Goal: Task Accomplishment & Management: Use online tool/utility

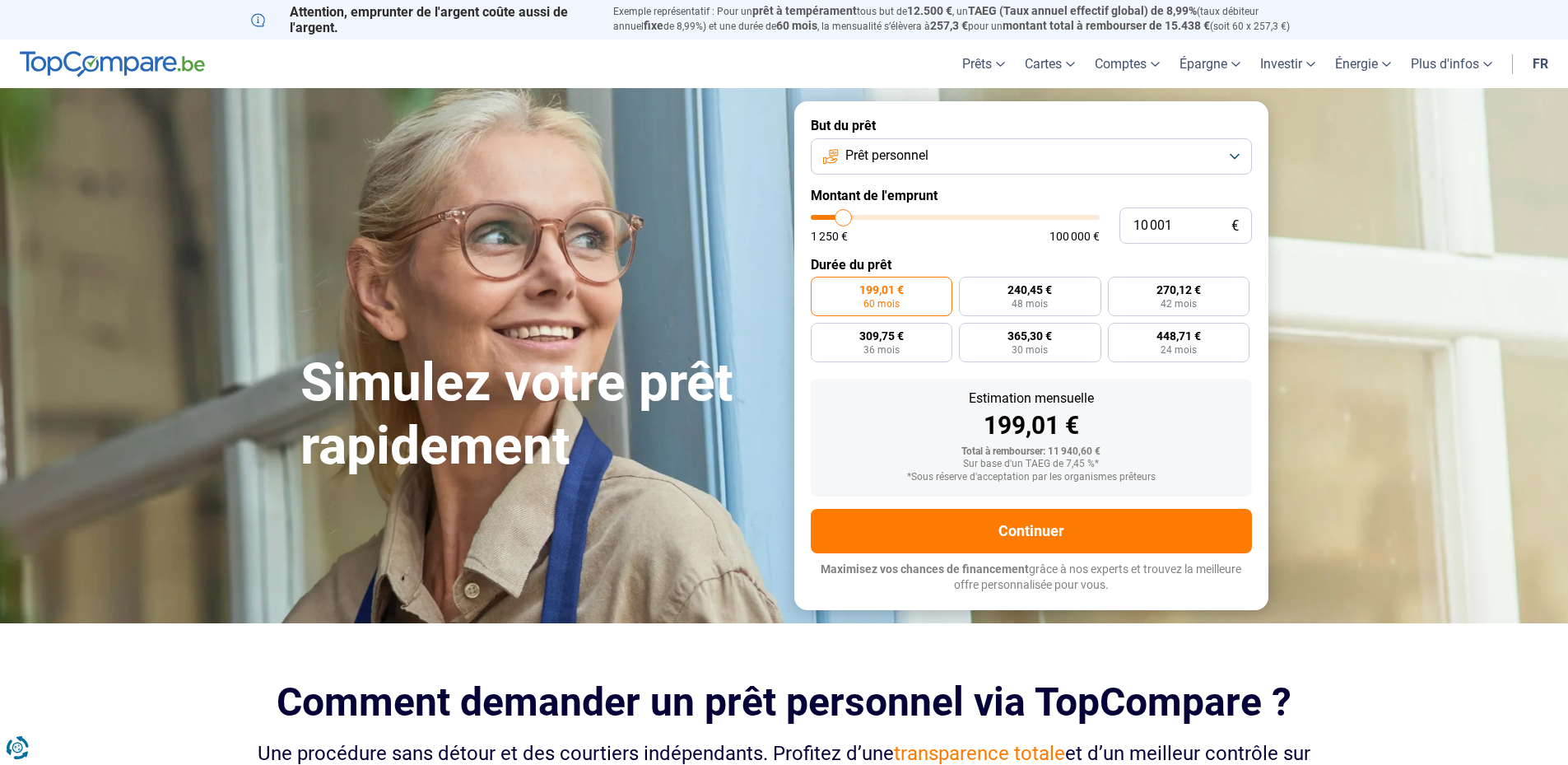
click at [881, 159] on span "Prêt personnel" at bounding box center [887, 155] width 83 height 18
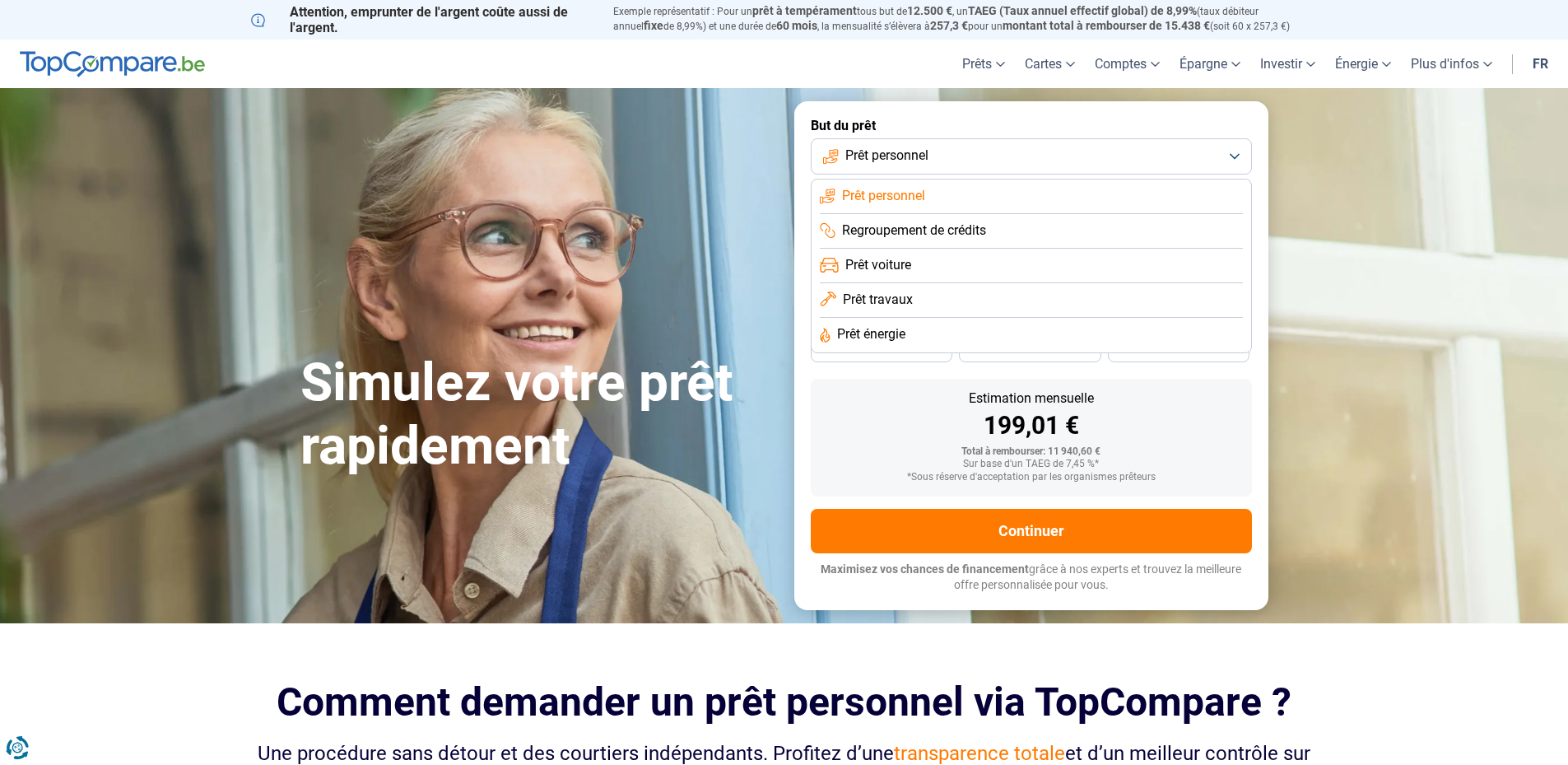
click at [900, 227] on span "Regroupement de crédits" at bounding box center [914, 230] width 144 height 18
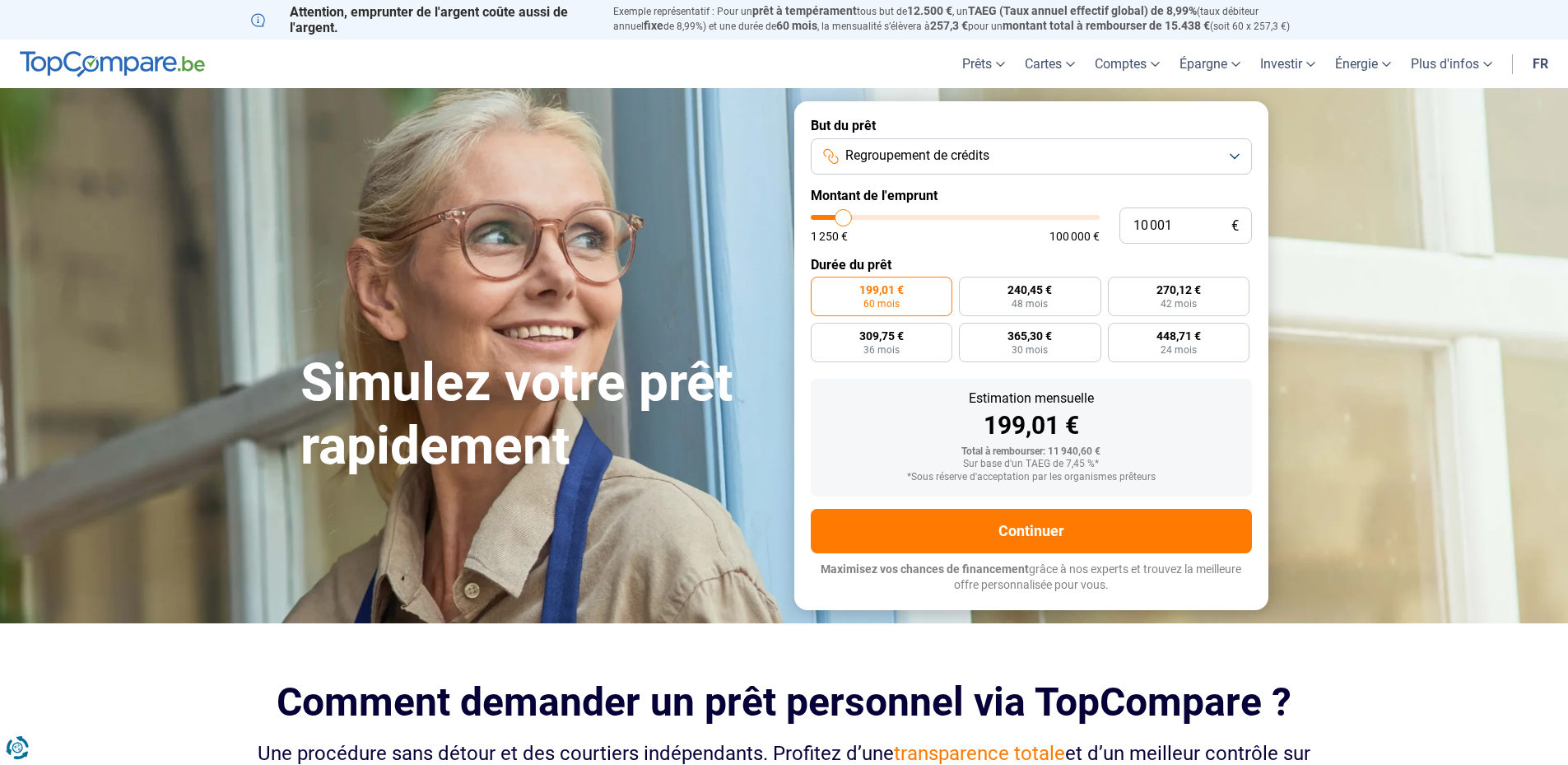
type input "8 000"
type input "8000"
type input "10 000"
type input "10000"
type input "12 000"
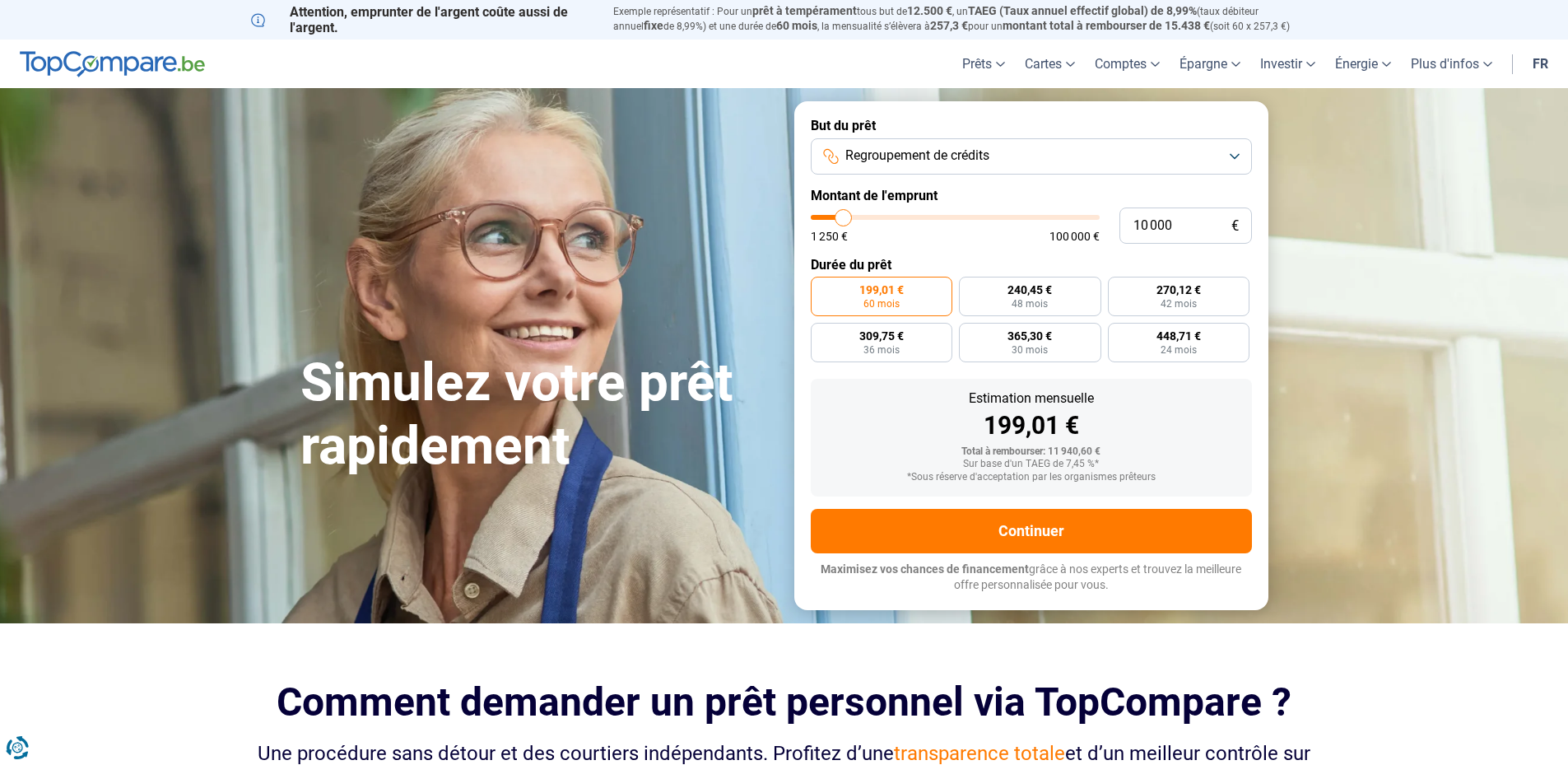
type input "12000"
type input "14 000"
type input "14000"
type input "14 750"
type input "14750"
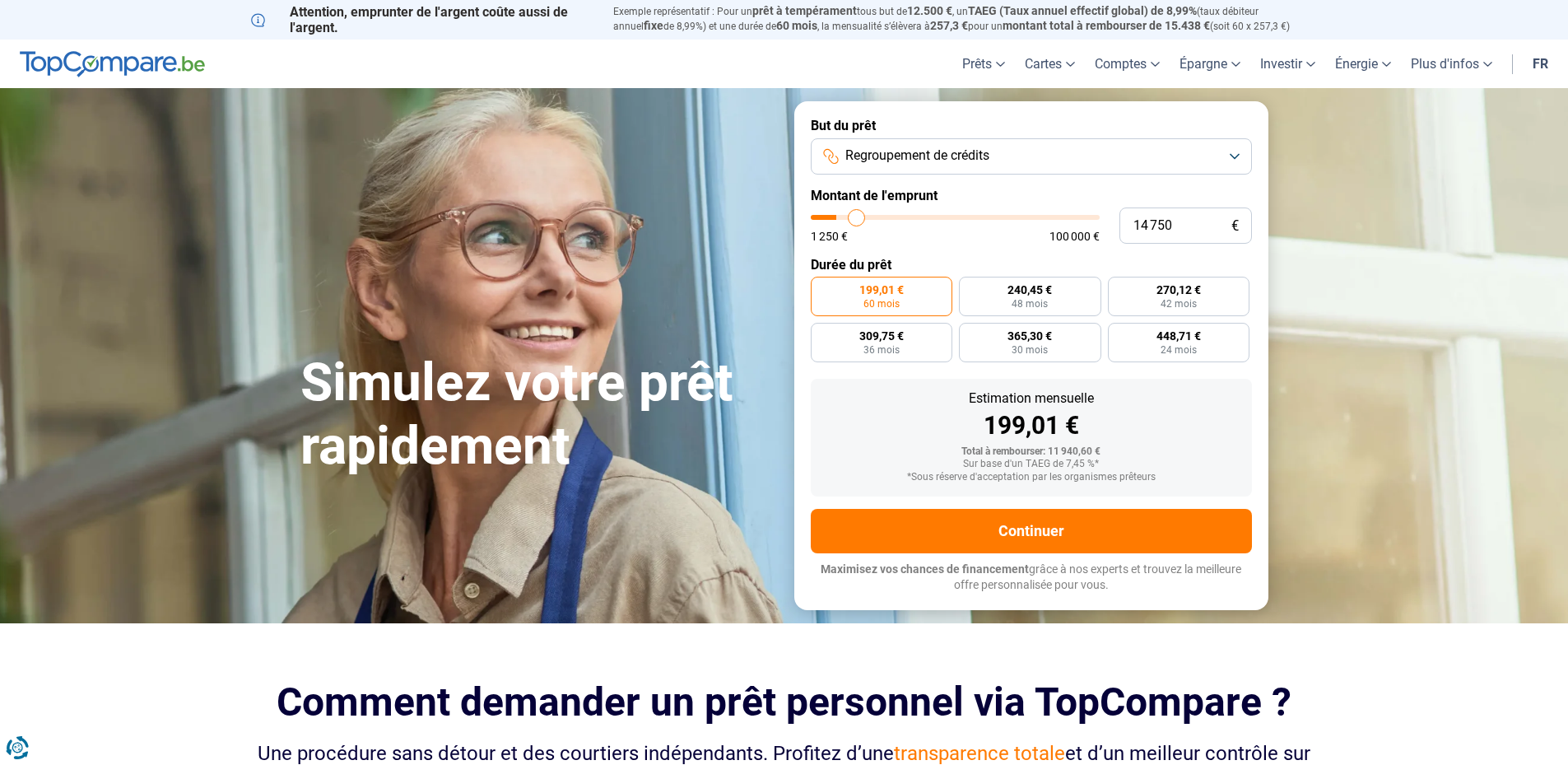
type input "15 000"
type input "15000"
type input "15 500"
type input "15500"
type input "17 250"
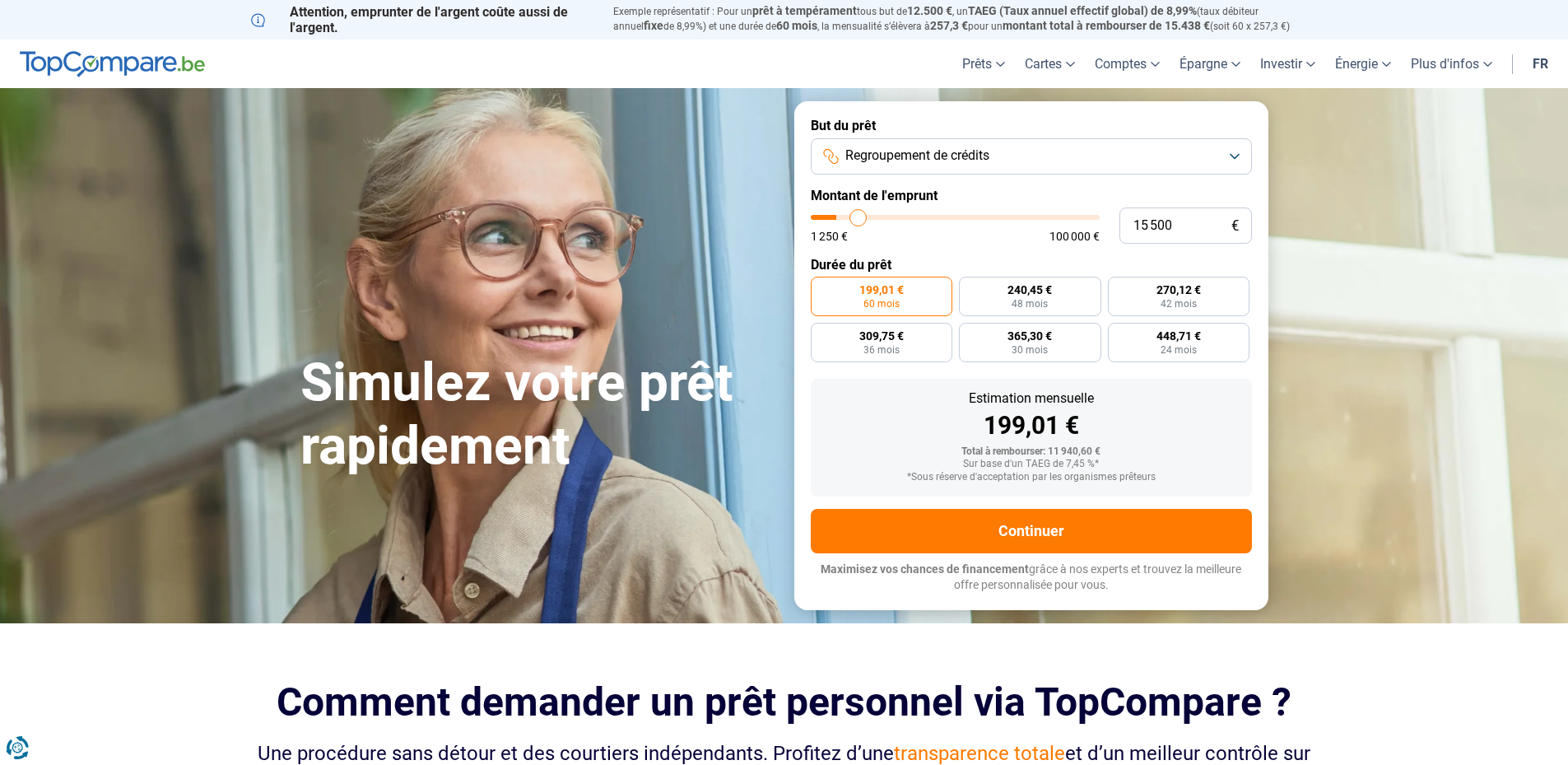
type input "17250"
type input "23 250"
type input "23250"
type input "32 750"
type input "32750"
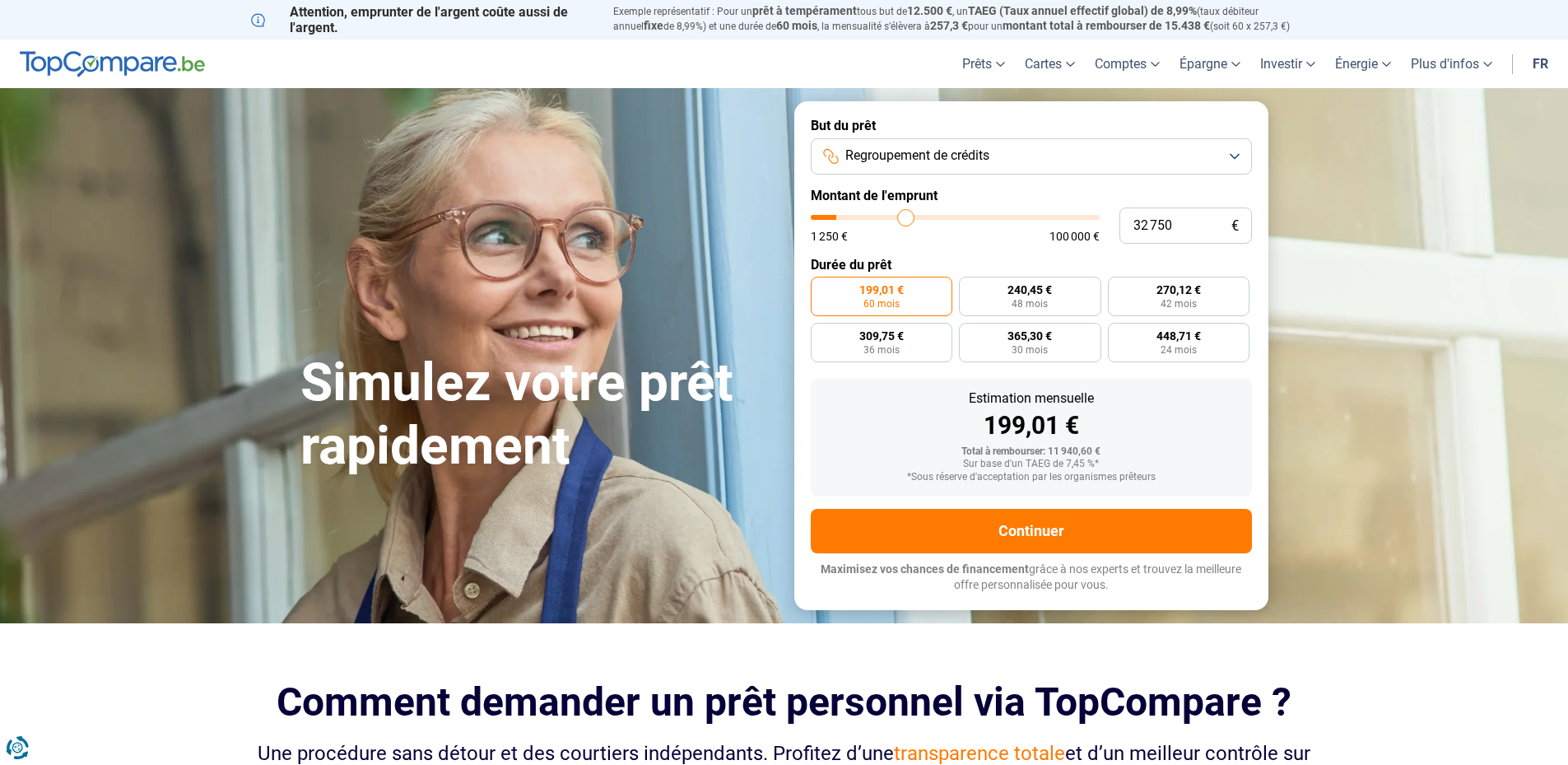
type input "41 000"
type input "41000"
type input "48 500"
type input "48500"
type input "54 750"
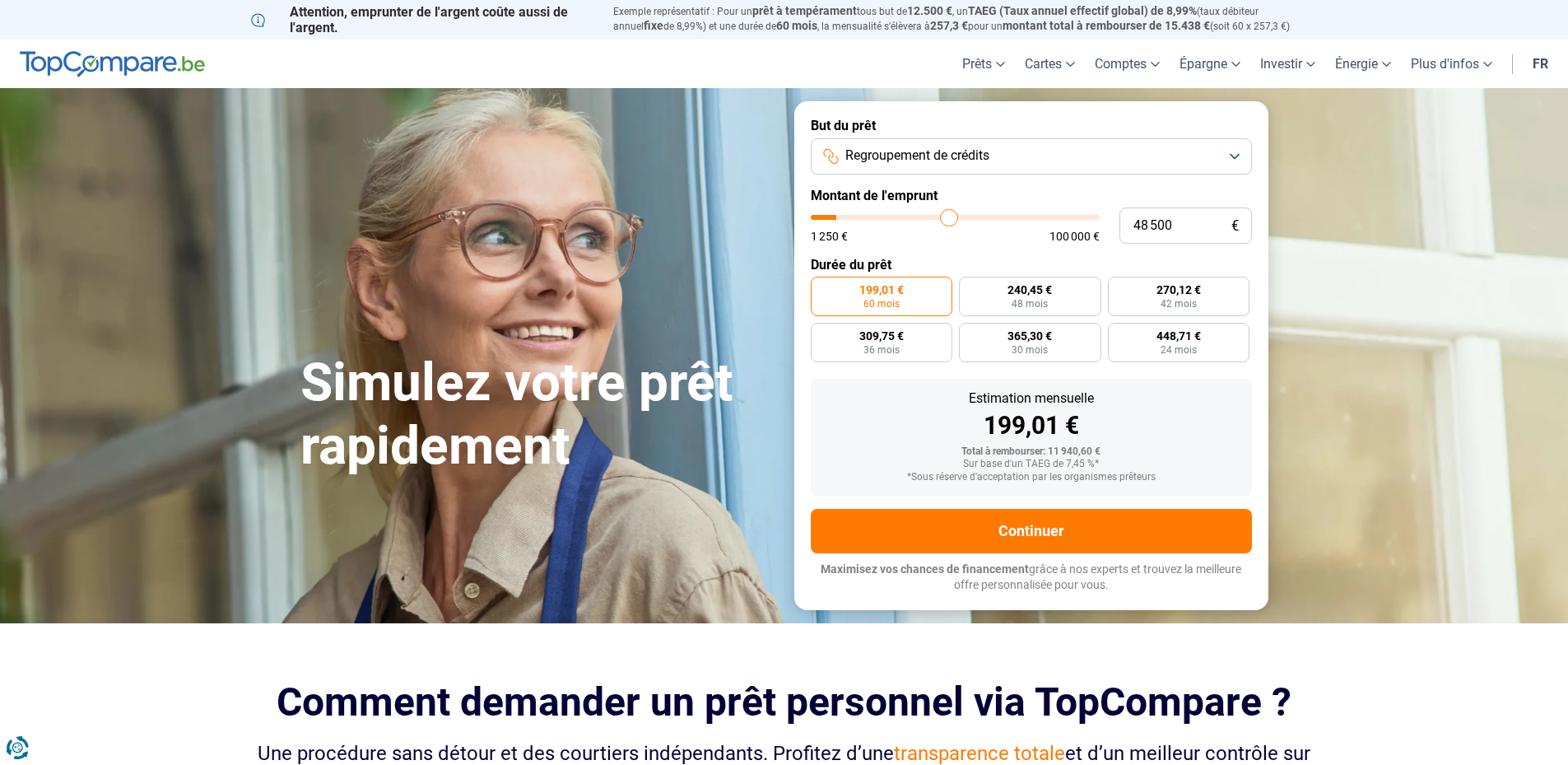
type input "54750"
type input "62 000"
type input "62000"
type input "72 500"
type input "72500"
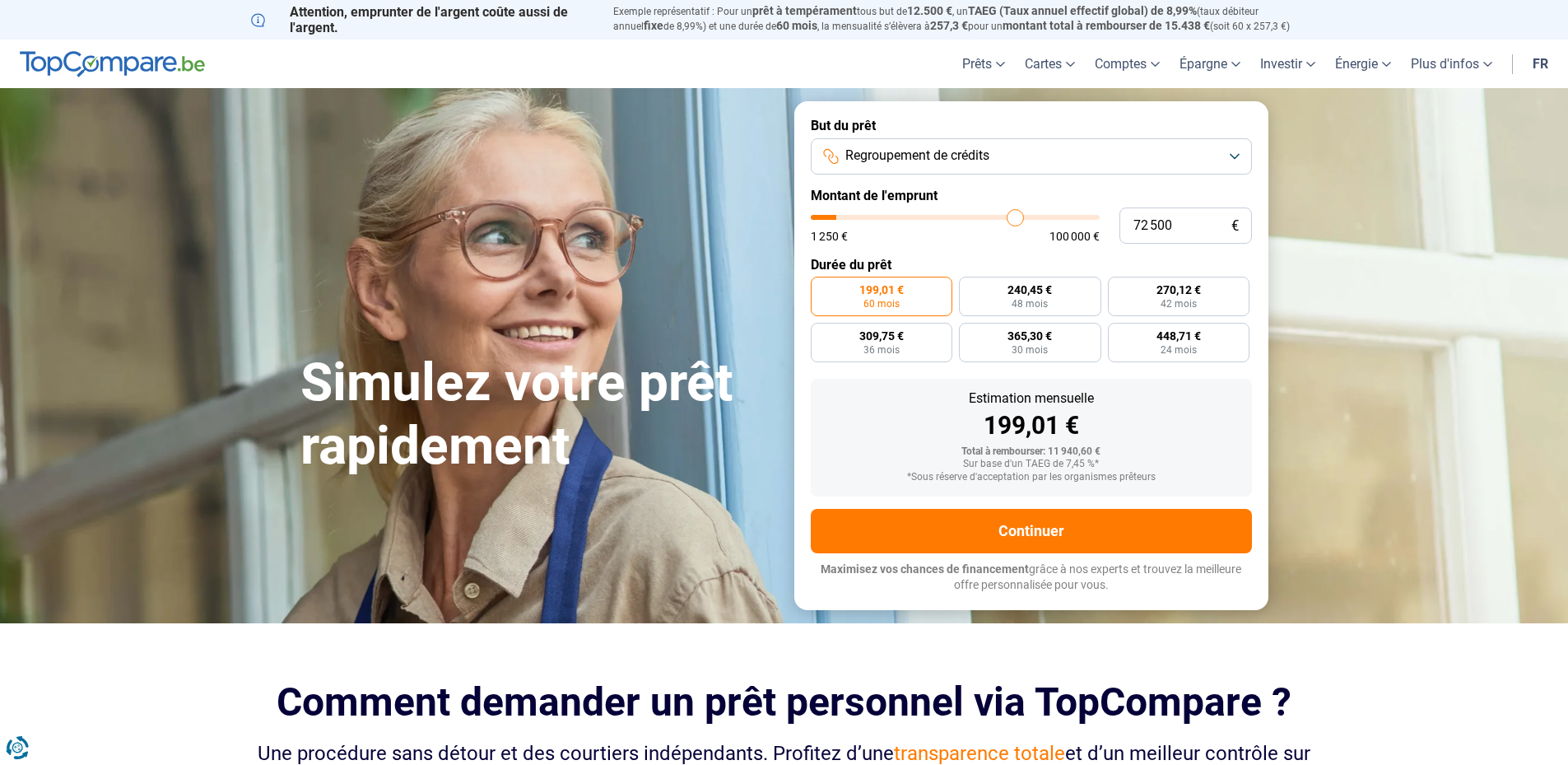
type input "83 750"
type input "83750"
type input "95 000"
type input "95000"
type input "100 000"
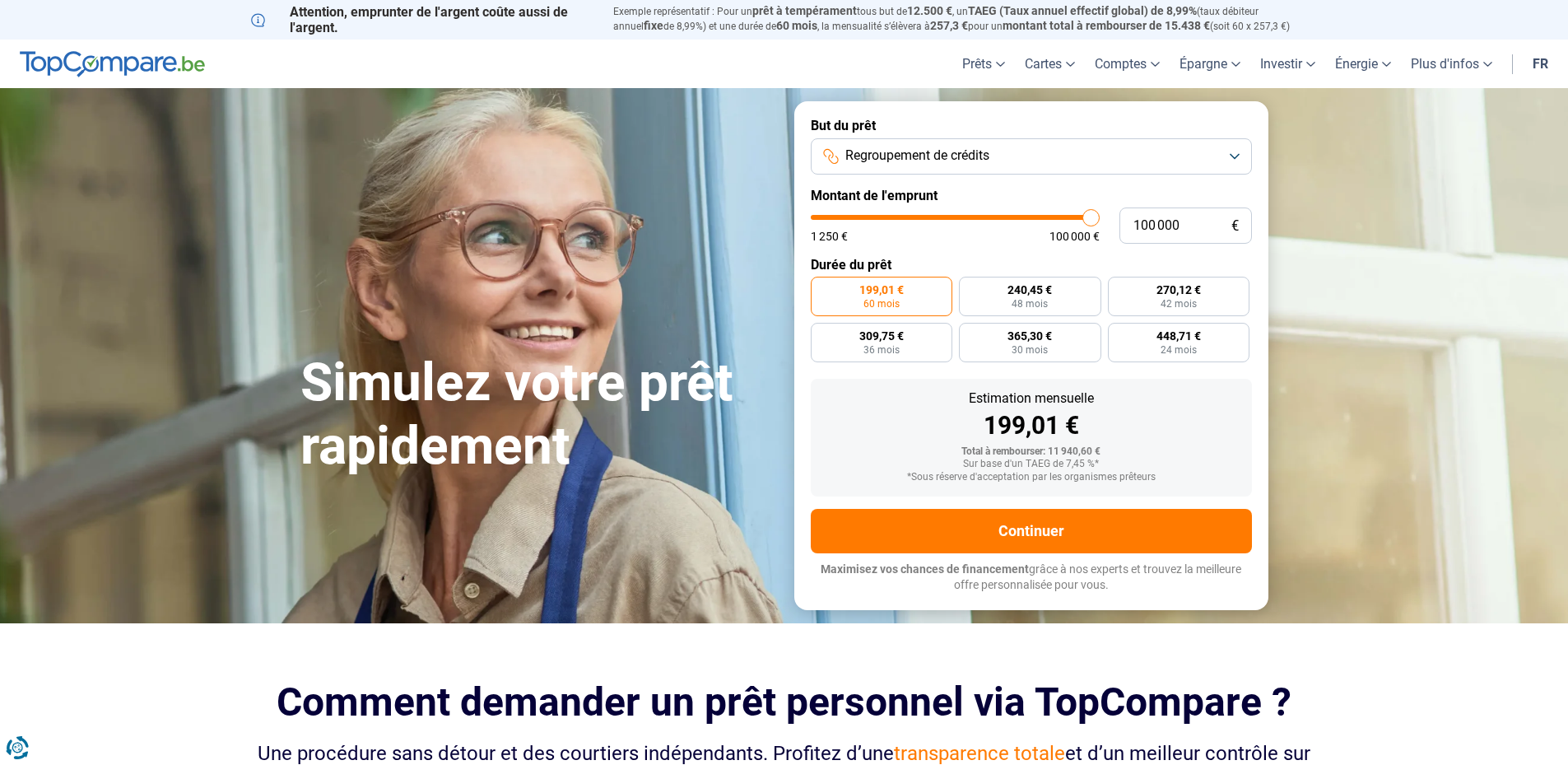
drag, startPoint x: 835, startPoint y: 222, endPoint x: 1138, endPoint y: 233, distance: 303.2
type input "100000"
click at [1100, 220] on input "range" at bounding box center [955, 217] width 289 height 5
radio input "false"
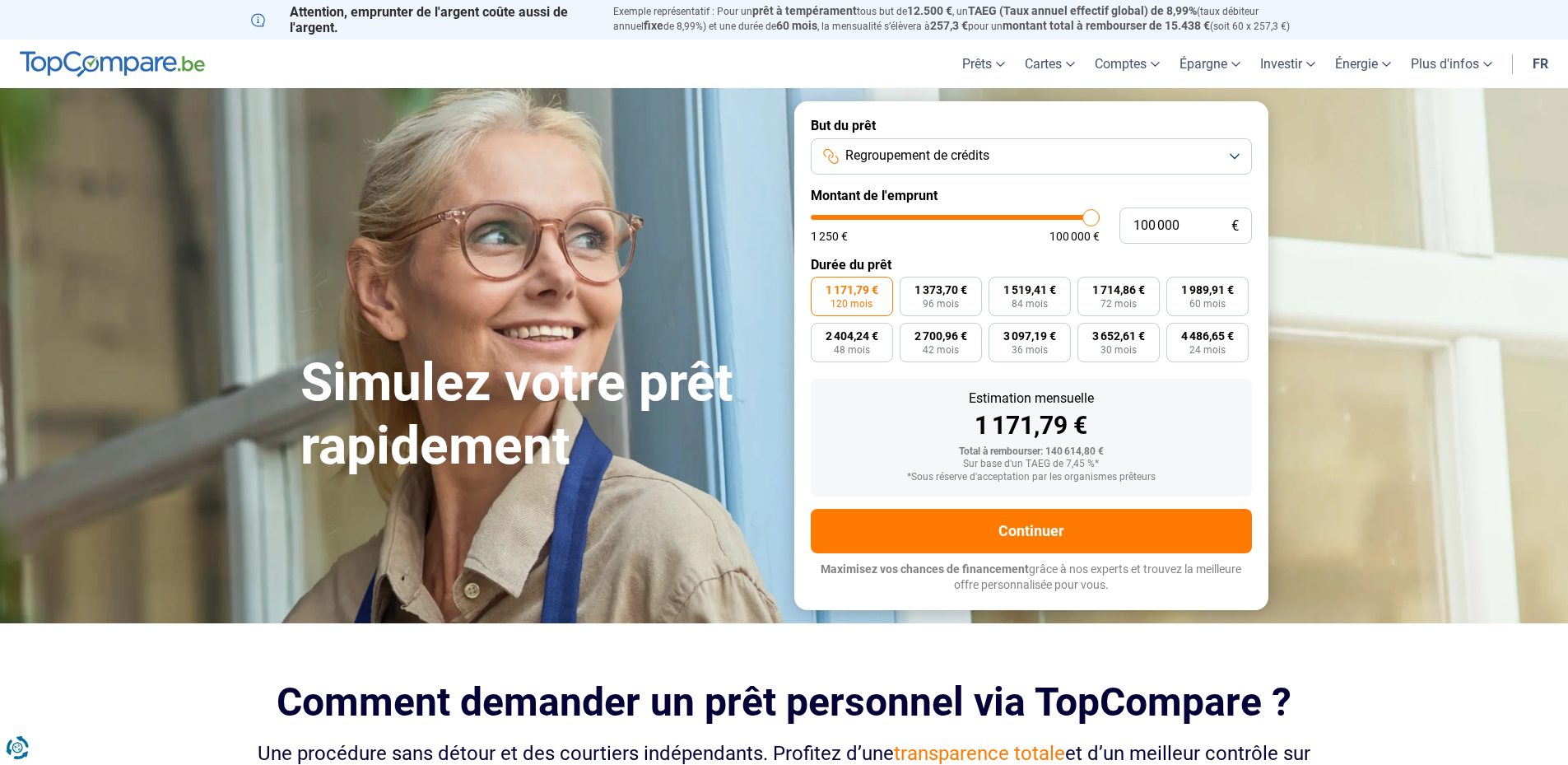
click at [968, 153] on span "Regroupement de crédits" at bounding box center [917, 155] width 144 height 18
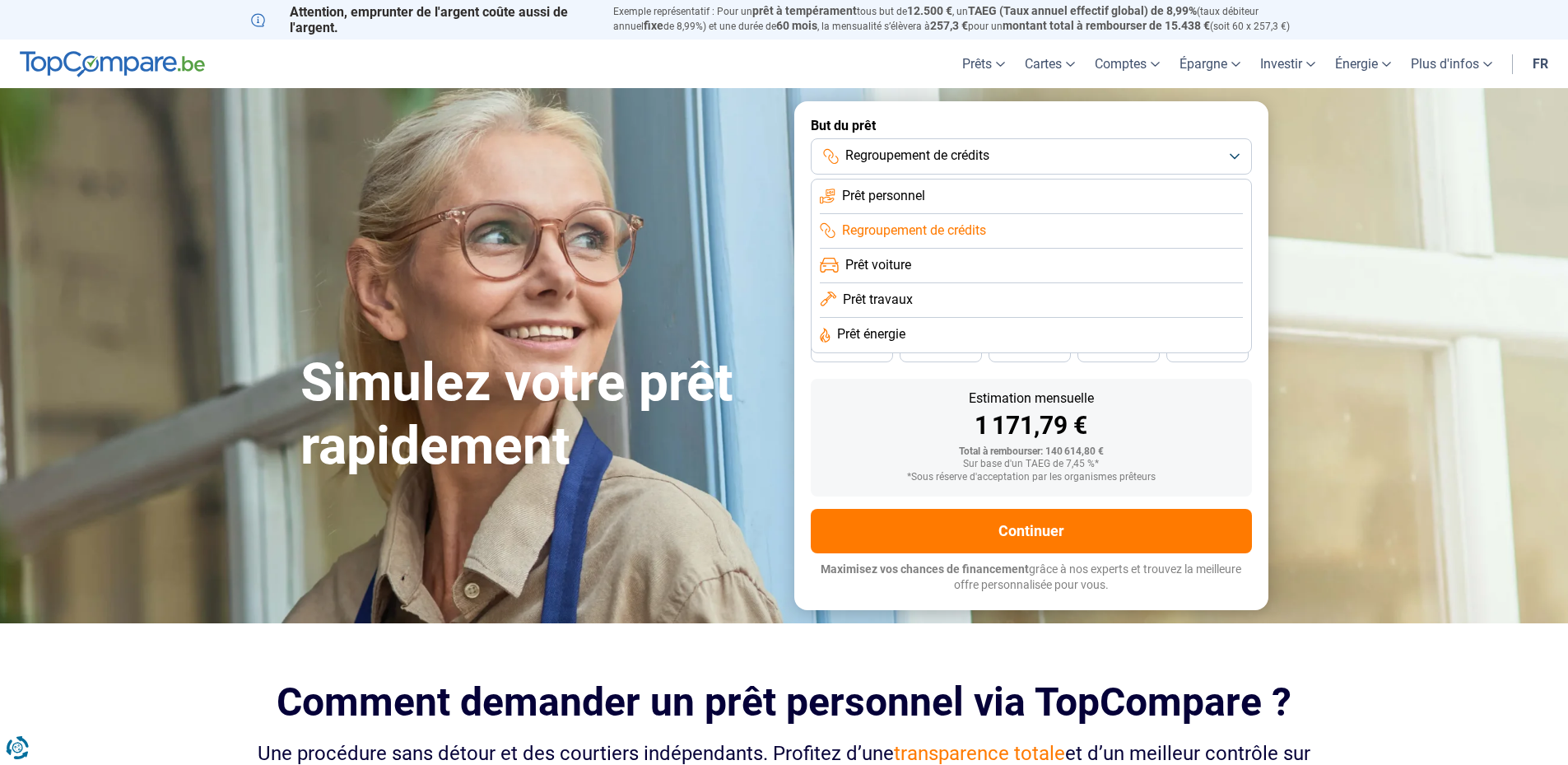
click at [878, 327] on span "Prêt énergie" at bounding box center [871, 333] width 69 height 18
